Goal: Navigation & Orientation: Find specific page/section

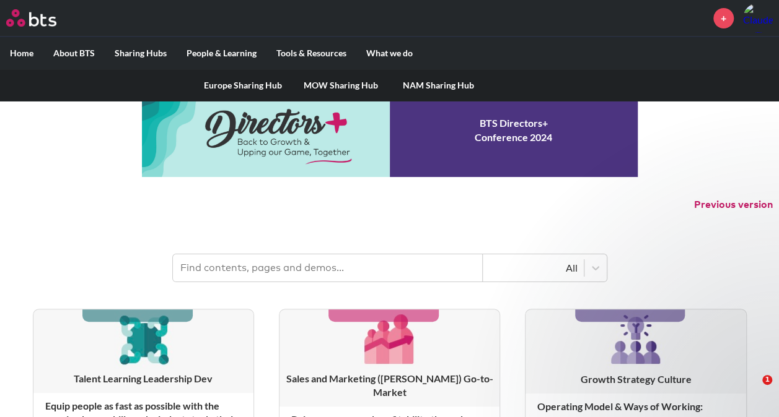
click at [138, 50] on label "Sharing Hubs" at bounding box center [141, 53] width 72 height 32
click at [0, 0] on input "Sharing Hubs" at bounding box center [0, 0] width 0 height 0
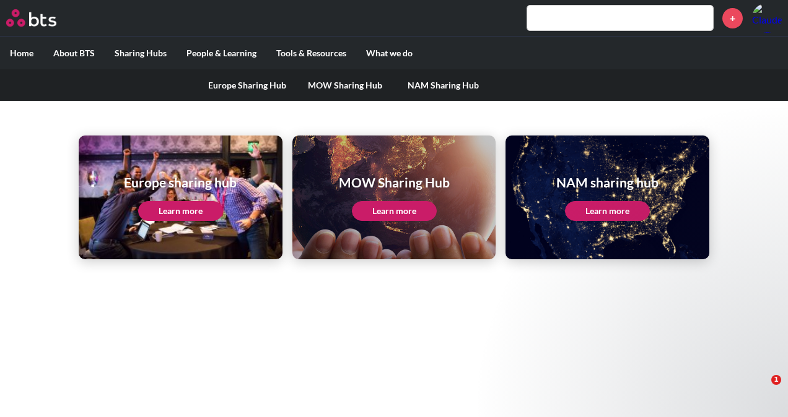
click at [344, 87] on link "MOW Sharing Hub" at bounding box center [345, 85] width 98 height 32
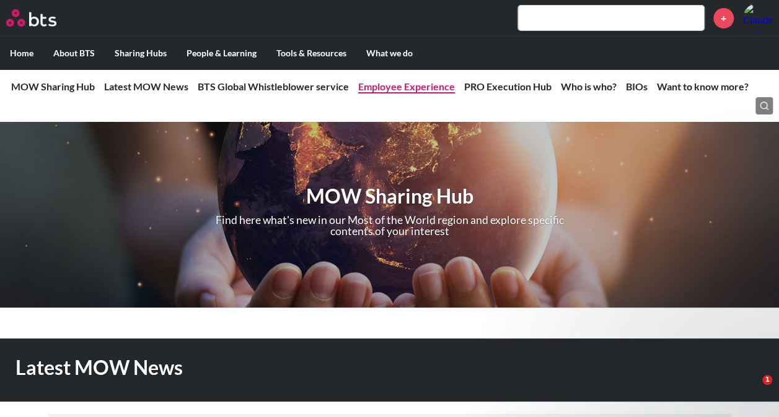
click at [435, 84] on link "Employee Experience" at bounding box center [406, 87] width 97 height 12
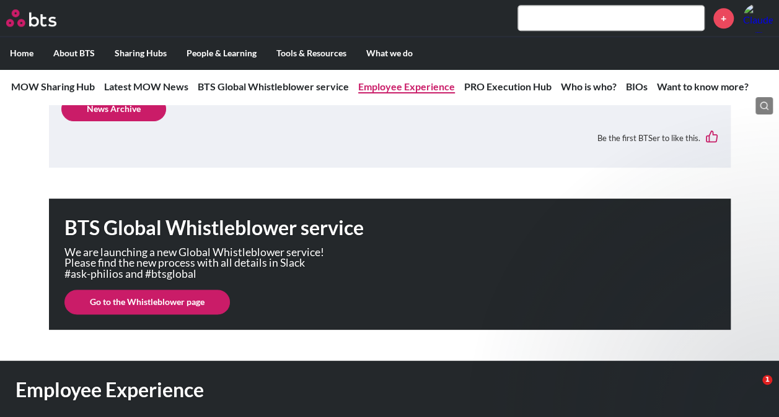
scroll to position [913, 0]
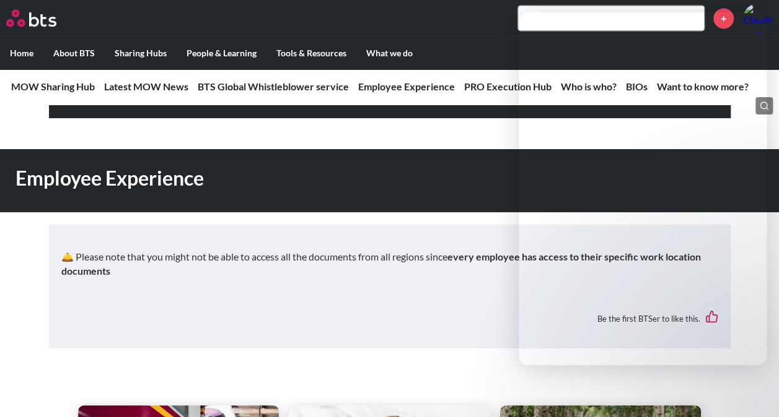
drag, startPoint x: 445, startPoint y: 367, endPoint x: 460, endPoint y: 358, distance: 17.5
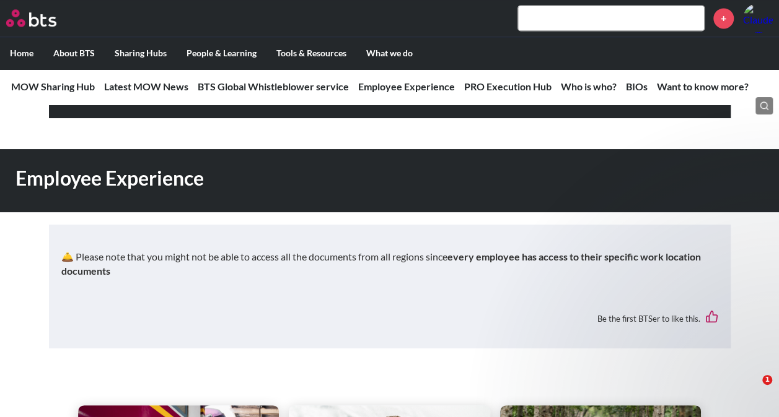
click at [767, 379] on span "1" at bounding box center [767, 380] width 10 height 10
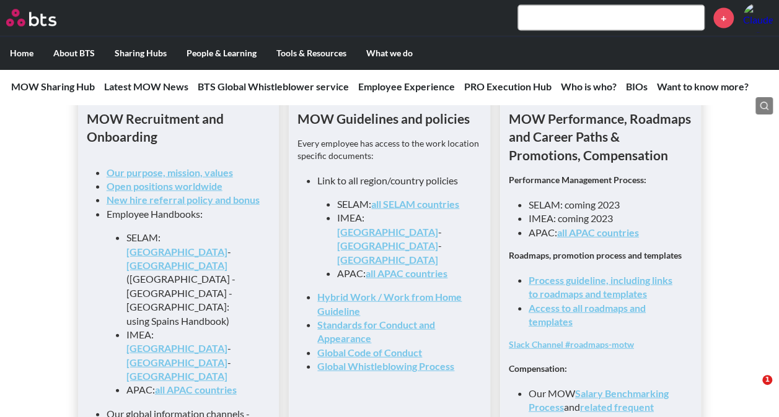
scroll to position [1347, 0]
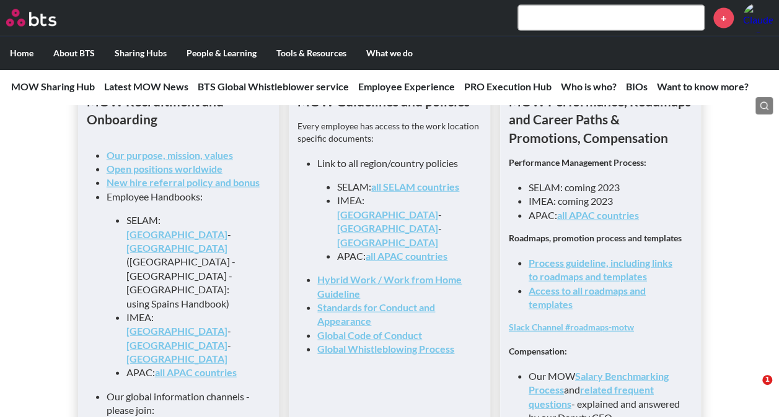
drag, startPoint x: 421, startPoint y: 213, endPoint x: 406, endPoint y: 219, distance: 16.1
